Goal: Task Accomplishment & Management: Manage account settings

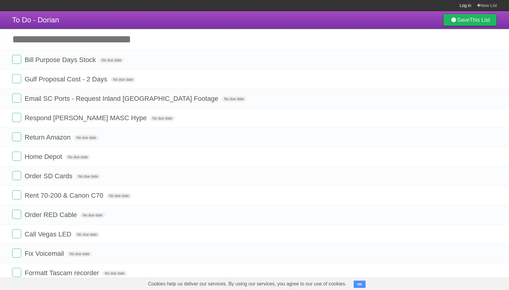
click at [462, 4] on link "Log in" at bounding box center [465, 5] width 12 height 11
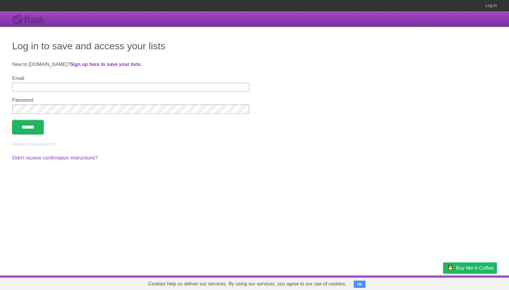
type input "**********"
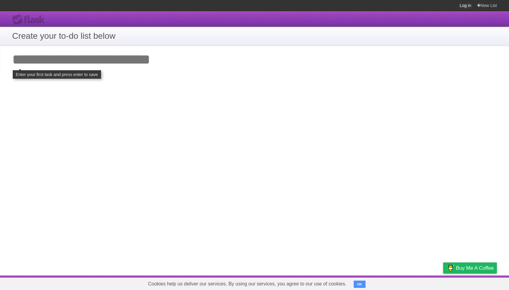
click at [460, 4] on link "Log in" at bounding box center [465, 5] width 12 height 11
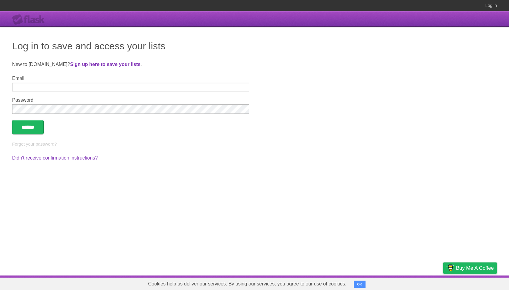
type input "**********"
click at [29, 126] on input "******" at bounding box center [28, 127] width 32 height 15
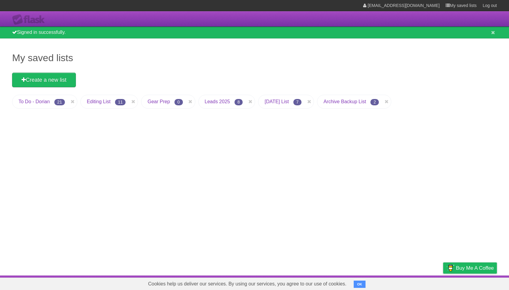
click at [278, 104] on link "[DATE] List" at bounding box center [276, 101] width 24 height 5
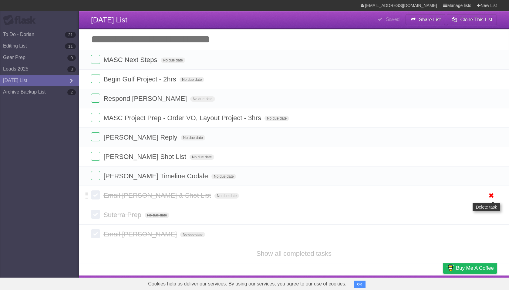
click at [490, 198] on icon at bounding box center [491, 196] width 8 height 10
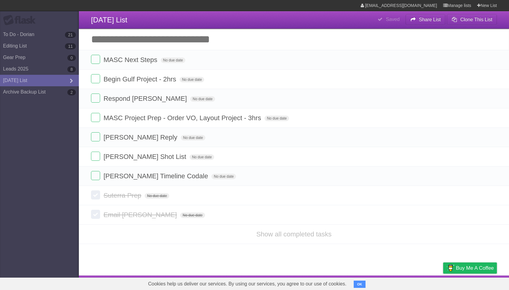
click at [490, 198] on icon at bounding box center [491, 196] width 8 height 10
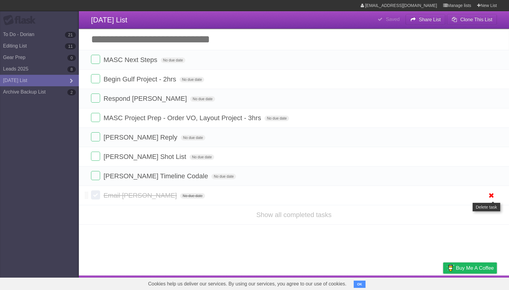
click at [490, 198] on icon at bounding box center [491, 196] width 8 height 10
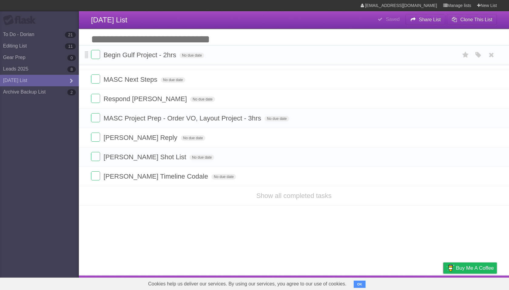
drag, startPoint x: 86, startPoint y: 82, endPoint x: 88, endPoint y: 57, distance: 25.8
click at [108, 80] on span "MASC Next Steps" at bounding box center [130, 79] width 55 height 8
type input "**********"
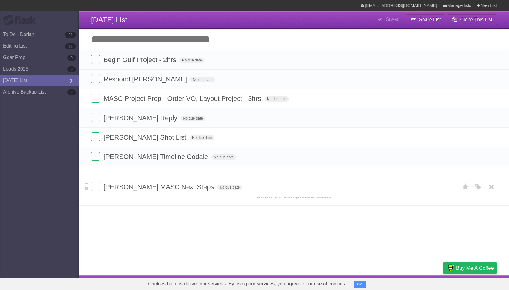
drag, startPoint x: 87, startPoint y: 79, endPoint x: 89, endPoint y: 186, distance: 106.5
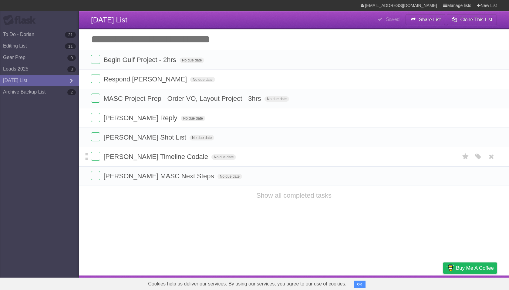
click at [141, 161] on span "Maggie Timeline Codale" at bounding box center [156, 157] width 106 height 8
click at [141, 161] on input "**********" at bounding box center [140, 157] width 74 height 8
click at [182, 214] on article "**********" at bounding box center [254, 138] width 509 height 276
click at [160, 161] on span "Maggie Timeline Codale" at bounding box center [156, 157] width 106 height 8
click at [160, 161] on input "**********" at bounding box center [140, 157] width 74 height 8
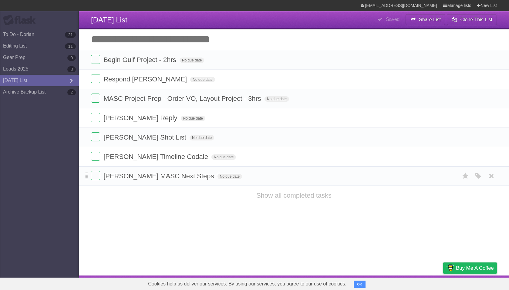
click at [164, 179] on span "Maggie MASC Next Steps" at bounding box center [159, 177] width 112 height 8
click at [164, 161] on span "Maggie Timeline Codale" at bounding box center [156, 157] width 106 height 8
click at [164, 161] on input "**********" at bounding box center [140, 157] width 74 height 8
click at [166, 180] on span "Maggie MASC Next Steps" at bounding box center [159, 177] width 112 height 8
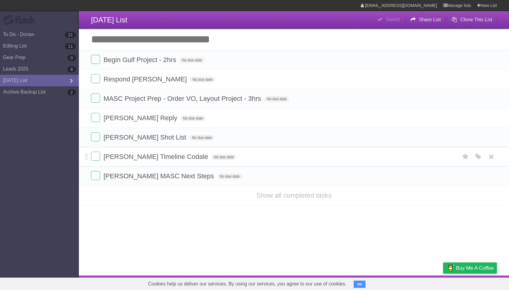
click at [163, 159] on span "Maggie Timeline Codale" at bounding box center [156, 157] width 106 height 8
click at [138, 140] on span "Maggie Shot List" at bounding box center [145, 138] width 84 height 8
click at [142, 161] on span "Maggie Timeline Codale" at bounding box center [156, 157] width 106 height 8
click at [141, 141] on span "Maggie Shot List" at bounding box center [145, 138] width 84 height 8
click at [140, 161] on span "Maggie Timeline Codale" at bounding box center [156, 157] width 106 height 8
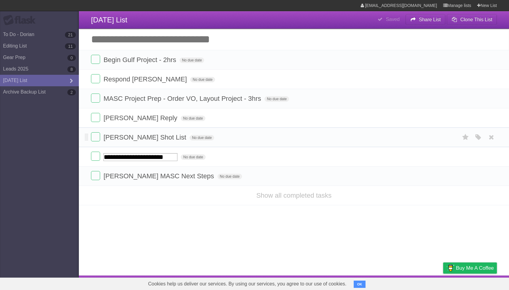
click at [143, 140] on span "Maggie Shot List" at bounding box center [145, 138] width 84 height 8
click at [146, 156] on span "Maggie Timeline Codale" at bounding box center [156, 157] width 106 height 8
click at [149, 181] on form "Maggie MASC Next Steps No due date White Red Blue Green Purple Orange" at bounding box center [294, 176] width 406 height 10
click at [151, 180] on span "Maggie MASC Next Steps" at bounding box center [159, 177] width 112 height 8
click at [154, 160] on span "Maggie Timeline Codale" at bounding box center [156, 157] width 106 height 8
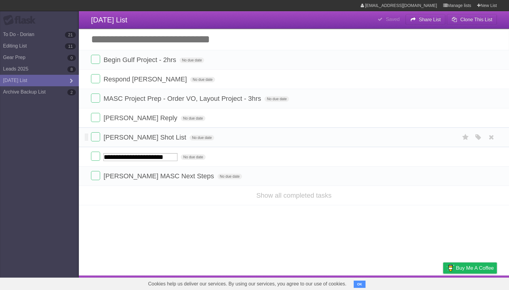
click at [142, 136] on span "Maggie Shot List" at bounding box center [145, 138] width 84 height 8
click at [143, 122] on span "Jessica Jones Reply" at bounding box center [140, 118] width 75 height 8
click at [140, 139] on span "Maggie Shot List" at bounding box center [145, 138] width 84 height 8
click at [139, 159] on span "Maggie Timeline Codale" at bounding box center [156, 157] width 106 height 8
click at [142, 179] on span "Maggie MASC Next Steps" at bounding box center [159, 177] width 112 height 8
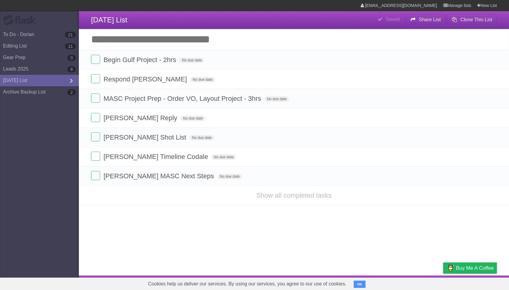
click at [145, 212] on article "**********" at bounding box center [254, 138] width 509 height 276
click at [156, 63] on span "Begin Gulf Project - 2hrs" at bounding box center [140, 60] width 74 height 8
click at [156, 63] on input "**********" at bounding box center [145, 60] width 84 height 8
click at [147, 83] on span "Respond Elizabeth" at bounding box center [145, 79] width 85 height 8
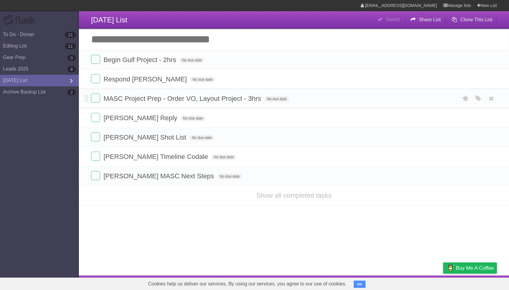
click at [146, 100] on span "MASC Project Prep - Order VO, Layout Project - 3hrs" at bounding box center [182, 99] width 159 height 8
click at [144, 81] on span "Respond Elizabeth" at bounding box center [145, 79] width 85 height 8
click at [147, 63] on span "Begin Gulf Project - 2hrs" at bounding box center [140, 60] width 74 height 8
click at [154, 91] on li "MASC Project Prep - Order VO, Layout Project - 3hrs No due date White Red Blue …" at bounding box center [294, 99] width 430 height 20
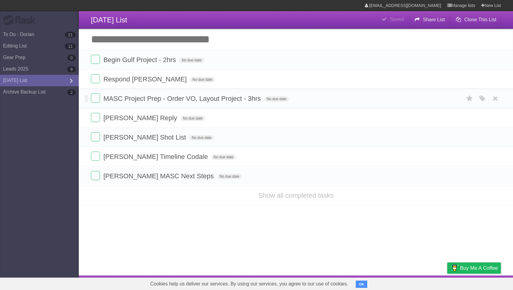
click at [146, 104] on form "MASC Project Prep - Order VO, Layout Project - 3hrs No due date White Red Blue …" at bounding box center [296, 99] width 410 height 10
click at [137, 82] on span "Respond Elizabeth" at bounding box center [145, 79] width 85 height 8
click at [138, 55] on li "Begin Gulf Project - 2hrs No due date White Red Blue Green Purple Orange" at bounding box center [296, 60] width 434 height 20
click at [136, 59] on span "Begin Gulf Project - 2hrs" at bounding box center [140, 60] width 74 height 8
click at [131, 82] on span "Respond Elizabeth" at bounding box center [145, 79] width 85 height 8
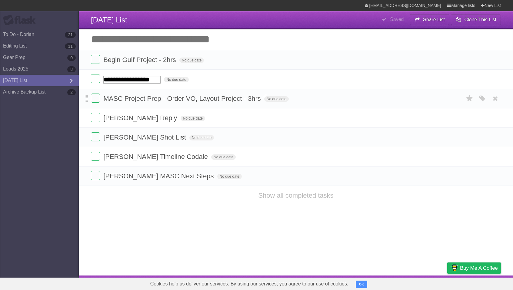
click at [129, 99] on span "MASC Project Prep - Order VO, Layout Project - 3hrs" at bounding box center [182, 99] width 159 height 8
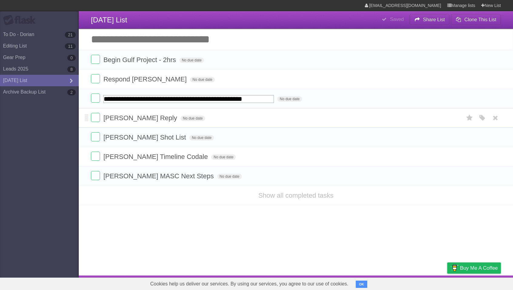
click at [126, 119] on span "Jessica Jones Reply" at bounding box center [140, 118] width 75 height 8
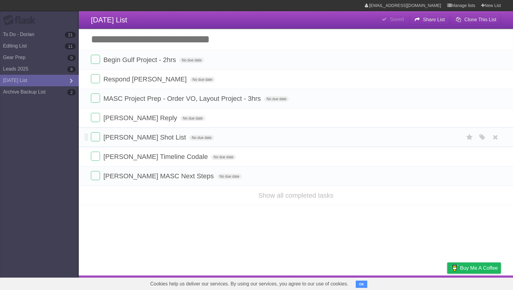
click at [125, 141] on span "Maggie Shot List" at bounding box center [145, 138] width 84 height 8
click at [131, 160] on span "Maggie Timeline Codale" at bounding box center [156, 157] width 106 height 8
click at [133, 180] on span "Maggie MASC Next Steps" at bounding box center [159, 177] width 112 height 8
click at [137, 161] on span "Maggie Timeline Codale" at bounding box center [156, 157] width 106 height 8
click at [137, 161] on input "**********" at bounding box center [140, 157] width 74 height 8
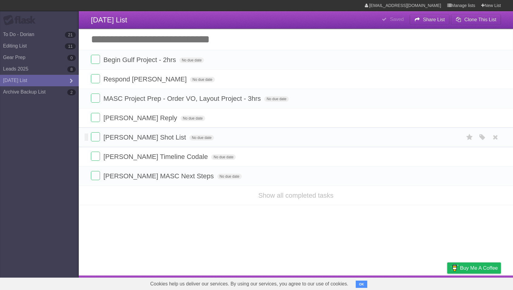
click at [138, 141] on span "Maggie Shot List" at bounding box center [145, 138] width 84 height 8
click at [143, 119] on span "Jessica Jones Reply" at bounding box center [140, 118] width 75 height 8
click at [143, 119] on input "**********" at bounding box center [135, 119] width 64 height 8
click at [158, 215] on article "**********" at bounding box center [256, 138] width 513 height 276
click at [142, 118] on span "Jessica Jones Reply" at bounding box center [140, 118] width 75 height 8
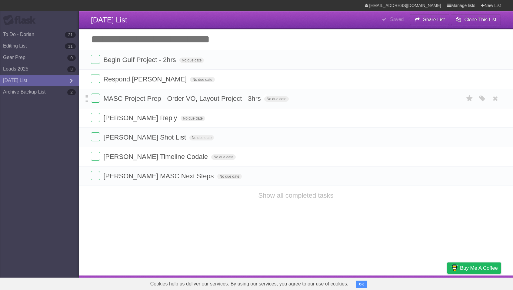
click at [146, 99] on span "MASC Project Prep - Order VO, Layout Project - 3hrs" at bounding box center [182, 99] width 159 height 8
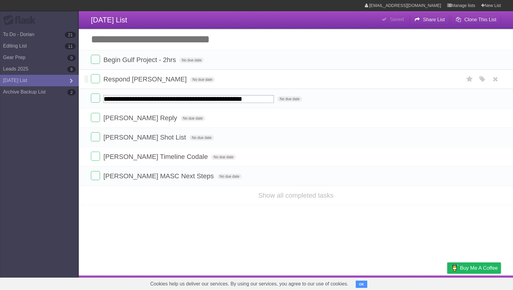
click at [145, 79] on span "Respond Elizabeth" at bounding box center [145, 79] width 85 height 8
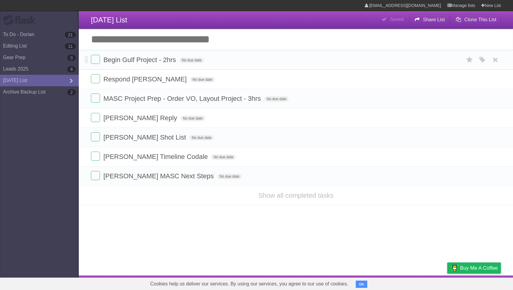
click at [145, 61] on span "Begin Gulf Project - 2hrs" at bounding box center [140, 60] width 74 height 8
click at [139, 80] on span "Respond Elizabeth" at bounding box center [145, 79] width 85 height 8
click at [141, 98] on span "MASC Project Prep - Order VO, Layout Project - 3hrs" at bounding box center [182, 99] width 159 height 8
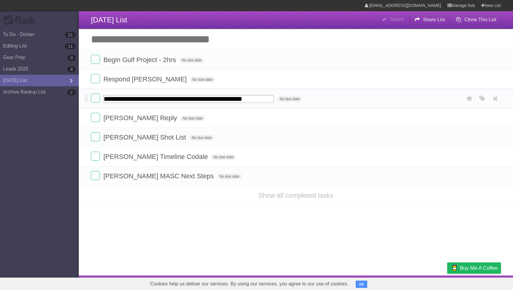
click at [141, 98] on input "**********" at bounding box center [188, 99] width 171 height 8
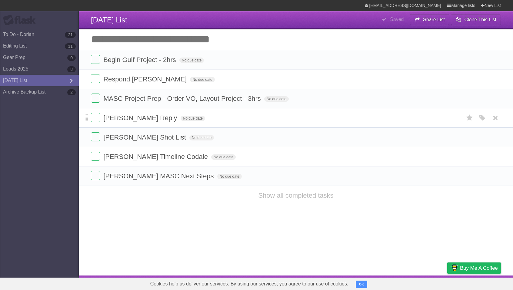
click at [137, 120] on span "Jessica Jones Reply" at bounding box center [140, 118] width 75 height 8
click at [122, 162] on form "Maggie Timeline Codale No due date White Red Blue Green Purple Orange" at bounding box center [296, 157] width 410 height 10
click at [124, 161] on span "Maggie Timeline Codale" at bounding box center [156, 157] width 106 height 8
click at [124, 161] on input "**********" at bounding box center [140, 157] width 74 height 8
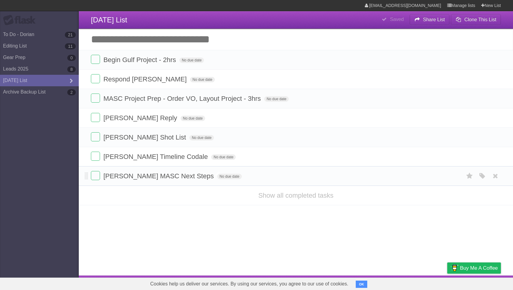
click at [130, 179] on span "Maggie MASC Next Steps" at bounding box center [159, 177] width 112 height 8
click at [136, 161] on span "Maggie Timeline Codale" at bounding box center [156, 157] width 106 height 8
click at [136, 161] on input "**********" at bounding box center [140, 157] width 74 height 8
click at [138, 137] on span "Maggie Shot List" at bounding box center [145, 138] width 84 height 8
click at [138, 137] on input "**********" at bounding box center [131, 138] width 57 height 8
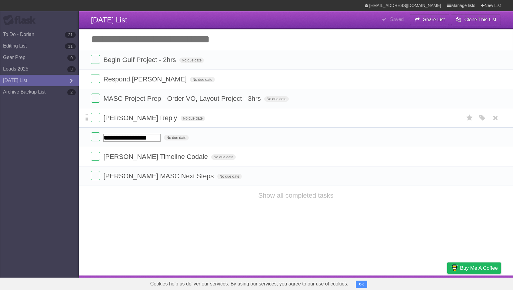
click at [143, 123] on form "Jessica Jones Reply No due date White Red Blue Green Purple Orange" at bounding box center [296, 118] width 410 height 10
click at [144, 120] on span "Jessica Jones Reply" at bounding box center [140, 118] width 75 height 8
click at [155, 219] on article "**********" at bounding box center [256, 138] width 513 height 276
click at [42, 59] on link "Gear Prep 0" at bounding box center [39, 58] width 79 height 12
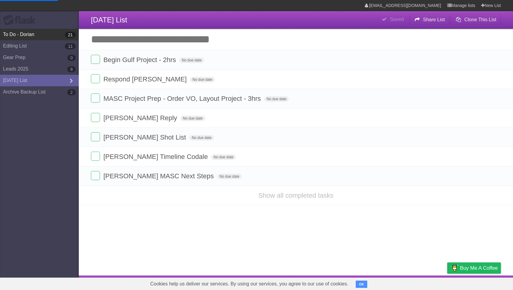
click at [43, 37] on link "To Do - Dorian 21" at bounding box center [39, 35] width 79 height 12
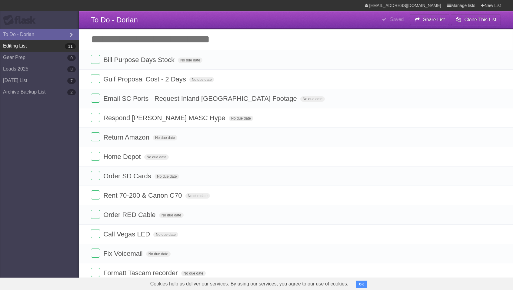
click at [43, 49] on link "Editing List 11" at bounding box center [39, 46] width 79 height 12
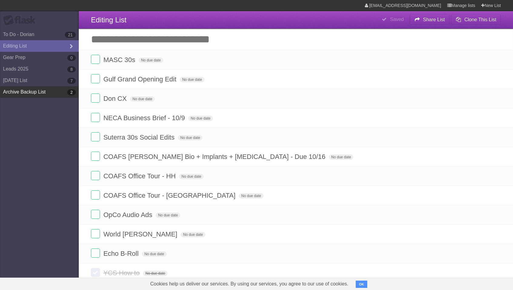
click at [26, 92] on link "Archive Backup List 2" at bounding box center [39, 92] width 79 height 12
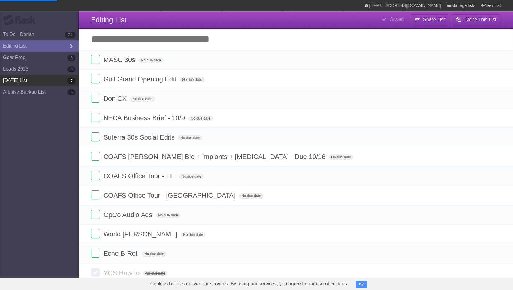
click at [31, 83] on link "Today List 7" at bounding box center [39, 81] width 79 height 12
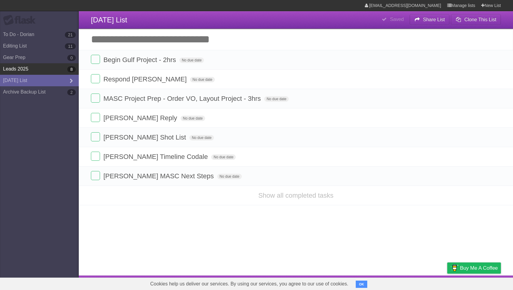
click at [35, 68] on link "Leads 2025 8" at bounding box center [39, 69] width 79 height 12
click at [32, 84] on link "Today List" at bounding box center [39, 81] width 79 height 12
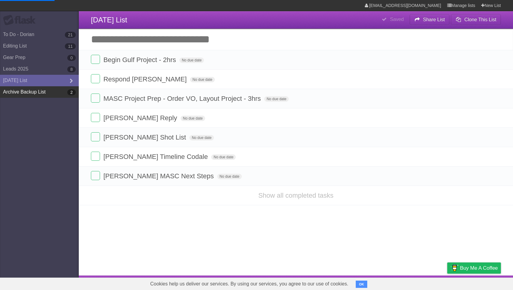
click at [31, 93] on link "Archive Backup List 2" at bounding box center [39, 92] width 79 height 12
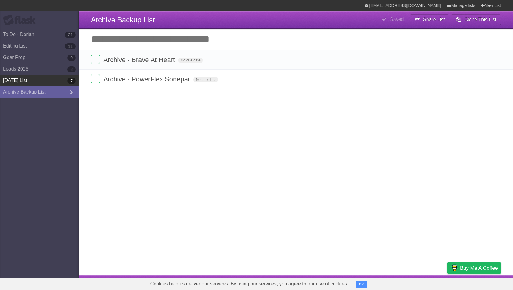
click at [35, 82] on link "Today List 7" at bounding box center [39, 81] width 79 height 12
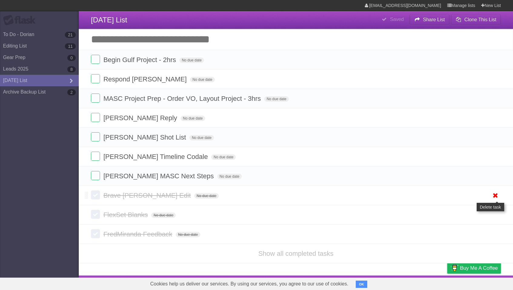
click at [495, 201] on icon at bounding box center [495, 196] width 8 height 10
click at [494, 197] on icon at bounding box center [495, 196] width 8 height 10
click at [494, 201] on icon at bounding box center [495, 196] width 8 height 10
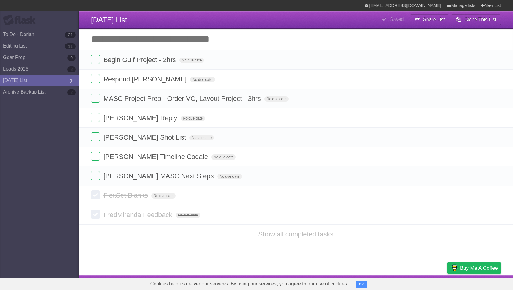
click at [494, 201] on icon at bounding box center [495, 196] width 8 height 10
click at [494, 198] on icon at bounding box center [495, 196] width 8 height 10
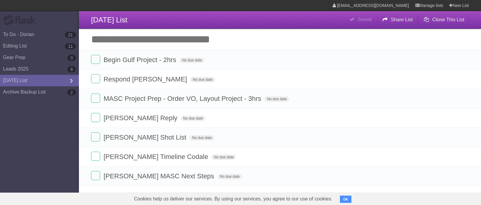
click at [343, 199] on button "OK" at bounding box center [346, 199] width 12 height 7
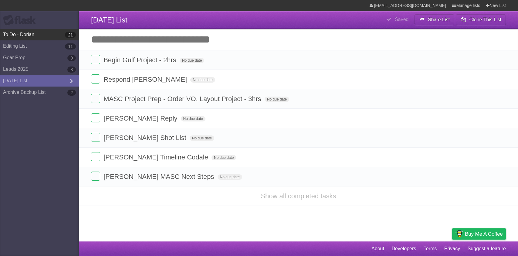
click at [45, 36] on link "To Do - Dorian 21" at bounding box center [39, 35] width 79 height 12
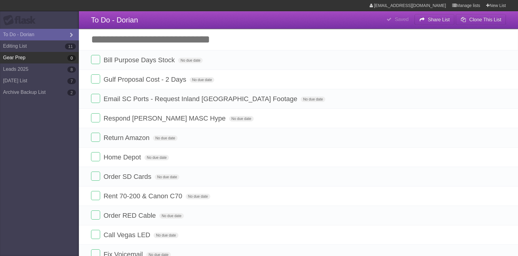
click at [29, 59] on link "Gear Prep 0" at bounding box center [39, 58] width 79 height 12
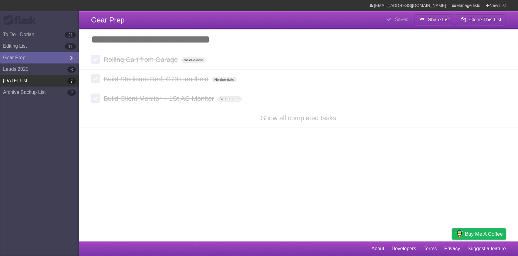
click at [30, 79] on link "Today List 7" at bounding box center [39, 81] width 79 height 12
